Goal: Find specific page/section: Find specific page/section

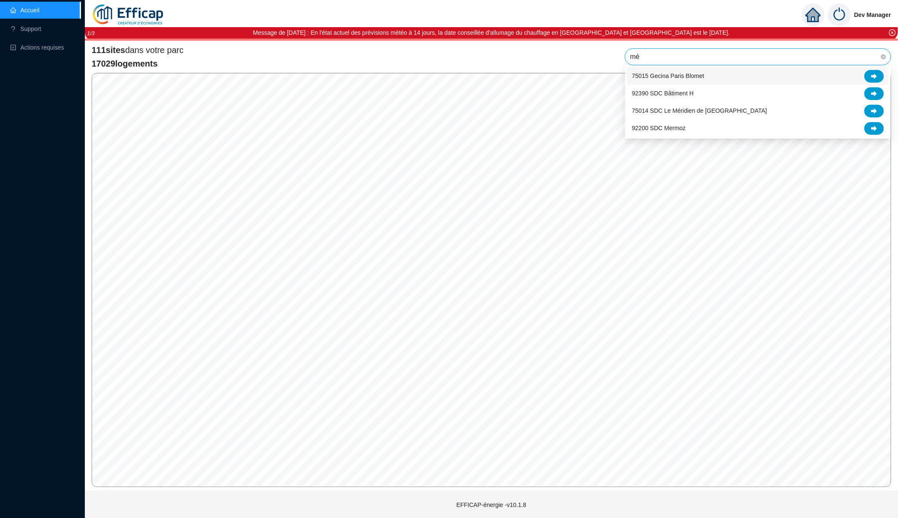
type input "mér"
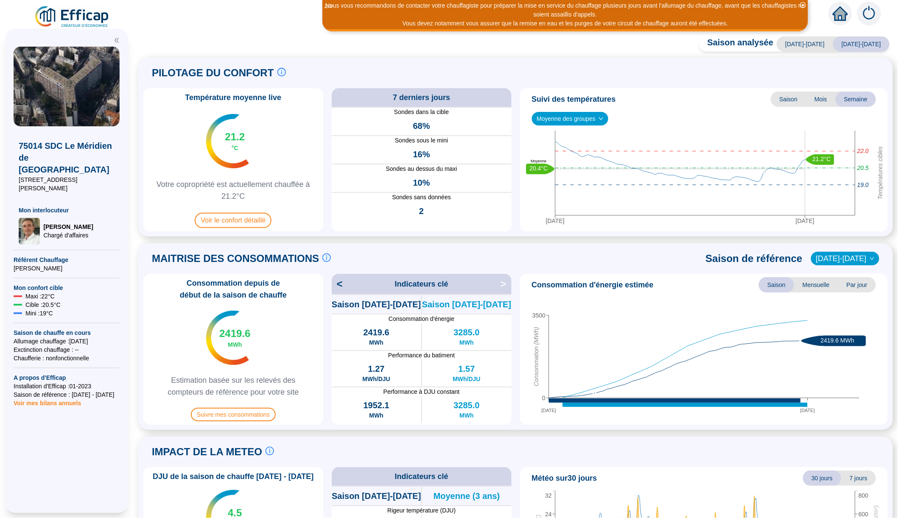
click at [84, 16] on img at bounding box center [72, 17] width 77 height 24
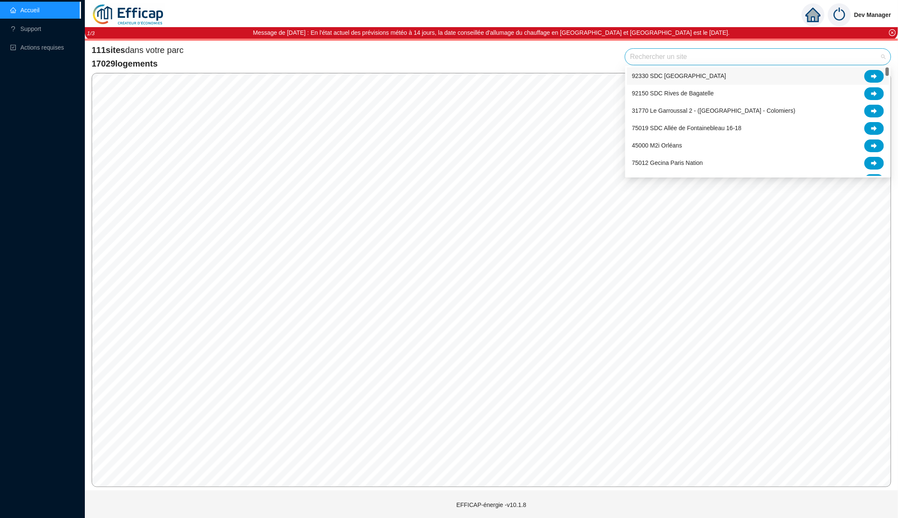
click at [670, 55] on input "search" at bounding box center [754, 57] width 248 height 16
type input "xv"
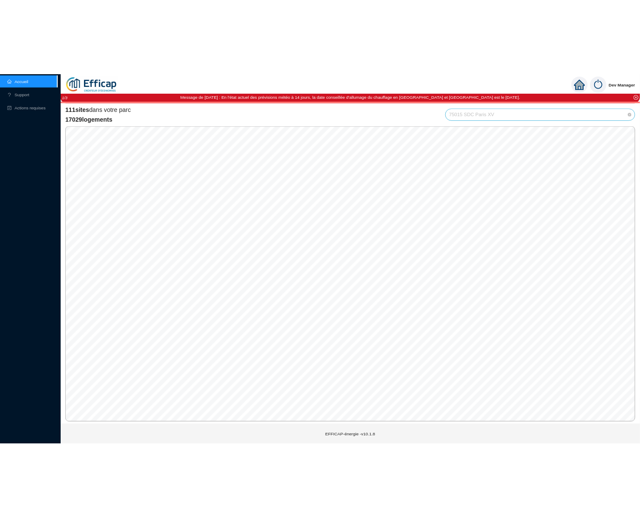
scroll to position [458, 0]
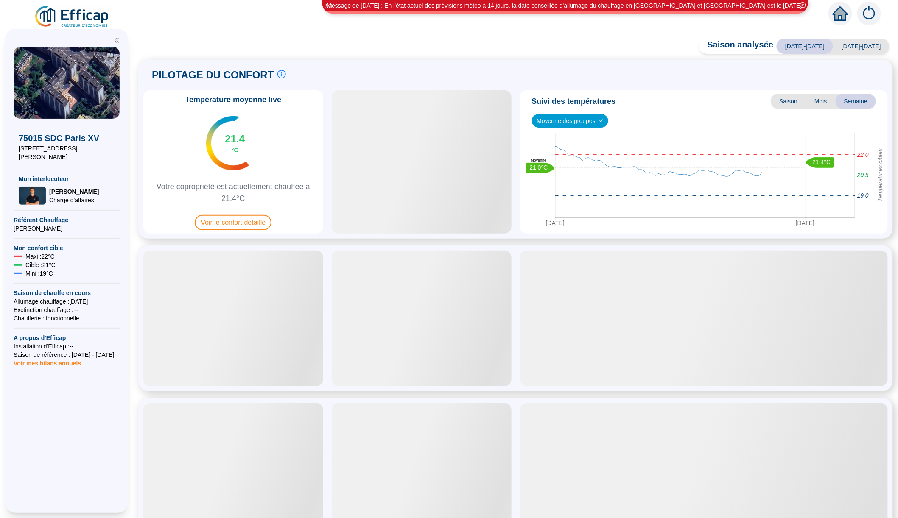
click at [740, 44] on span "Saison analysée" at bounding box center [736, 46] width 75 height 15
drag, startPoint x: 740, startPoint y: 44, endPoint x: 768, endPoint y: 44, distance: 27.6
click at [768, 44] on span "Saison analysée" at bounding box center [736, 46] width 75 height 15
copy span "Saison analysée"
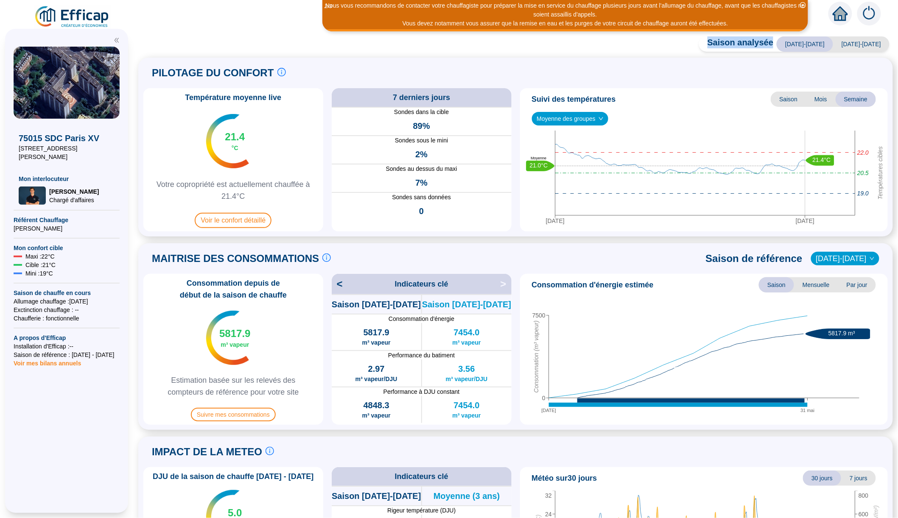
click at [742, 43] on span "Saison analysée" at bounding box center [736, 43] width 75 height 15
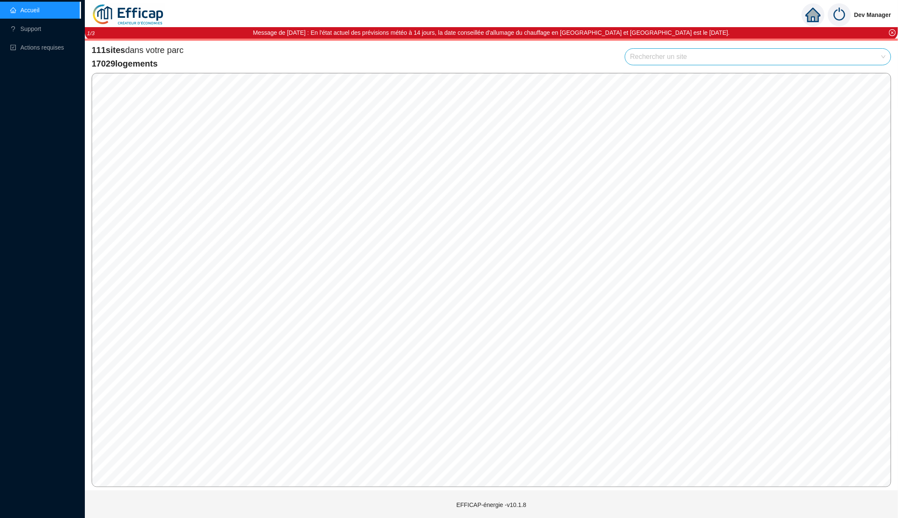
click at [838, 17] on img at bounding box center [839, 14] width 23 height 23
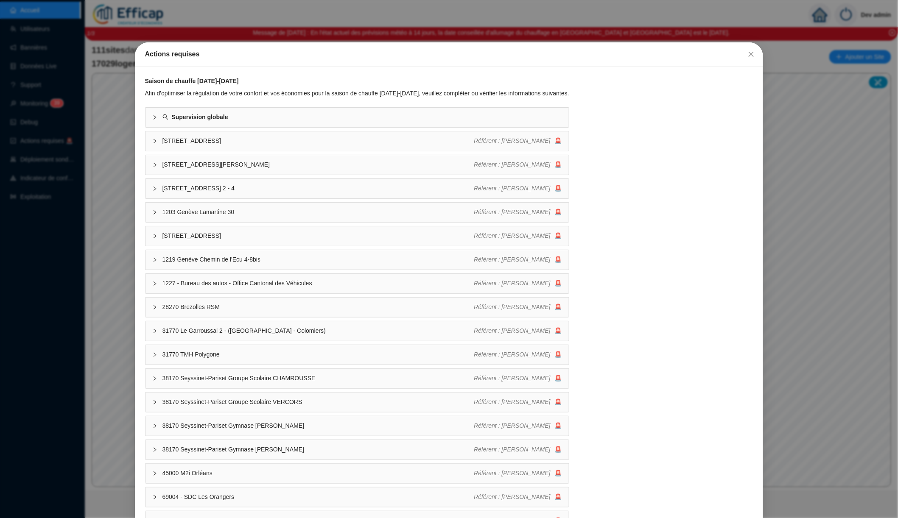
click at [103, 165] on div "Actions requises Saison de chauffe 2025-2026 Afin d'optimiser la régulation de …" at bounding box center [449, 259] width 898 height 518
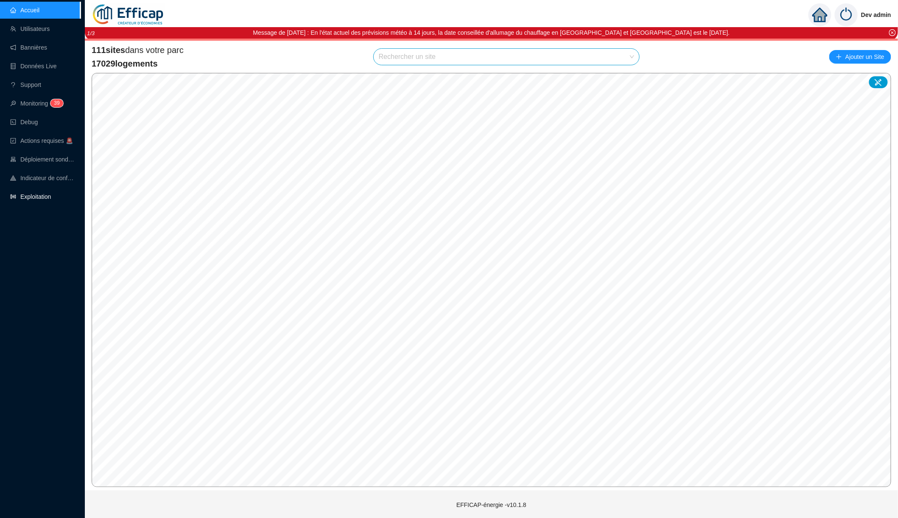
click at [38, 196] on link "Exploitation" at bounding box center [30, 196] width 41 height 7
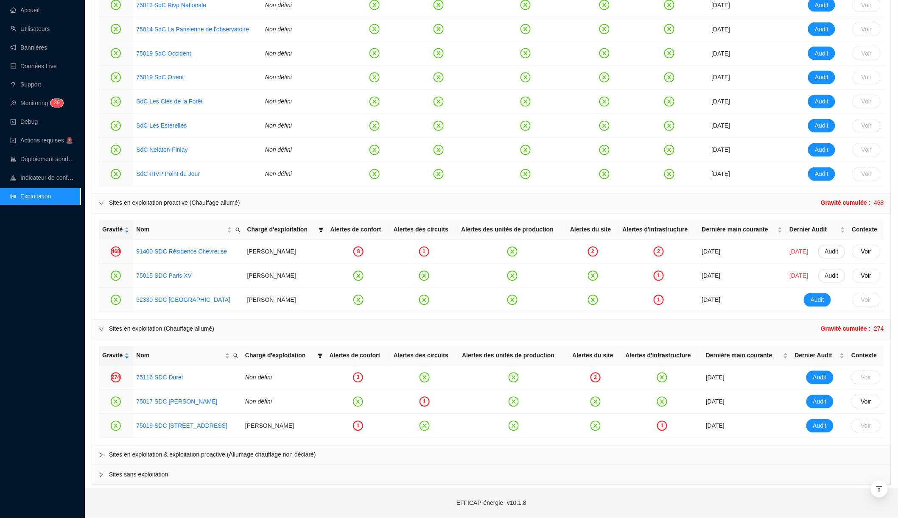
scroll to position [622, 0]
